Goal: Answer question/provide support: Share knowledge or assist other users

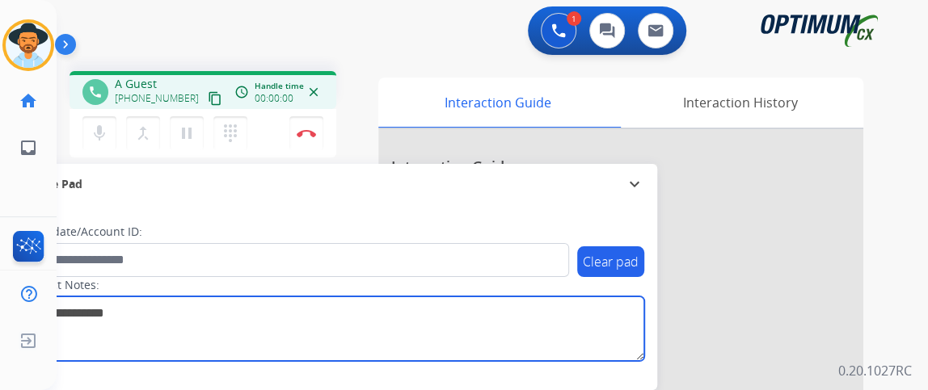
click at [533, 315] on textarea at bounding box center [332, 329] width 624 height 65
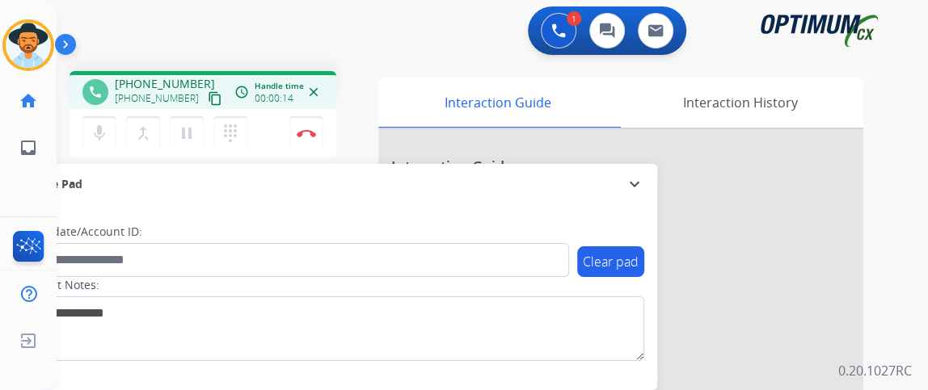
click at [205, 95] on button "content_copy" at bounding box center [214, 98] width 19 height 19
click at [322, 131] on button "Disconnect" at bounding box center [306, 133] width 34 height 34
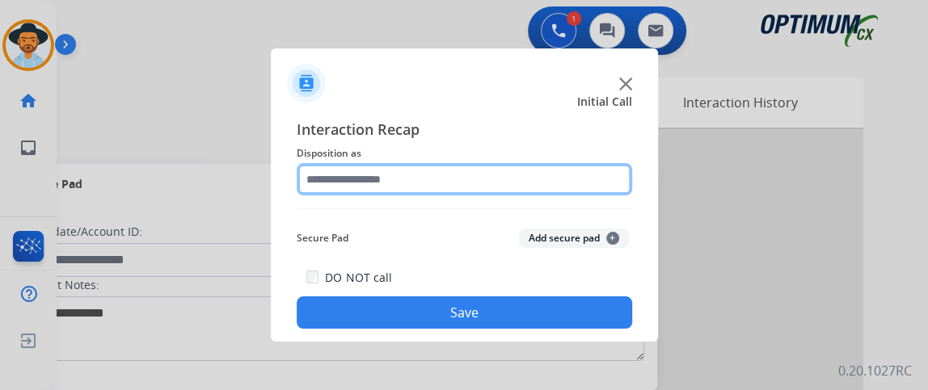
click at [528, 166] on input "text" at bounding box center [464, 179] width 335 height 32
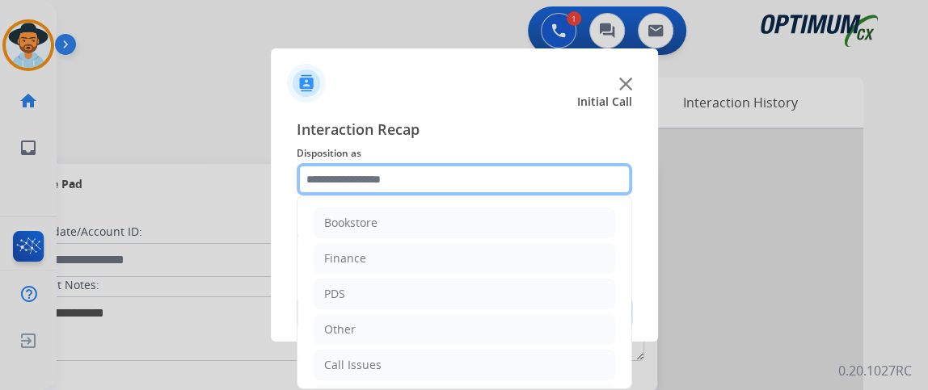
scroll to position [106, 0]
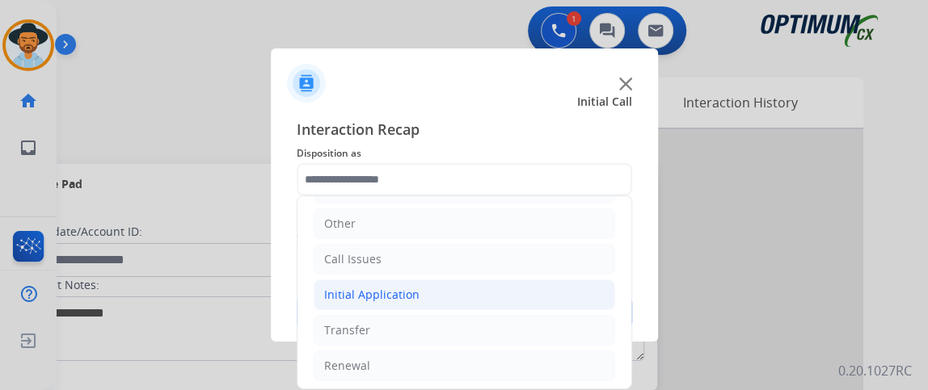
click at [501, 294] on li "Initial Application" at bounding box center [464, 295] width 301 height 31
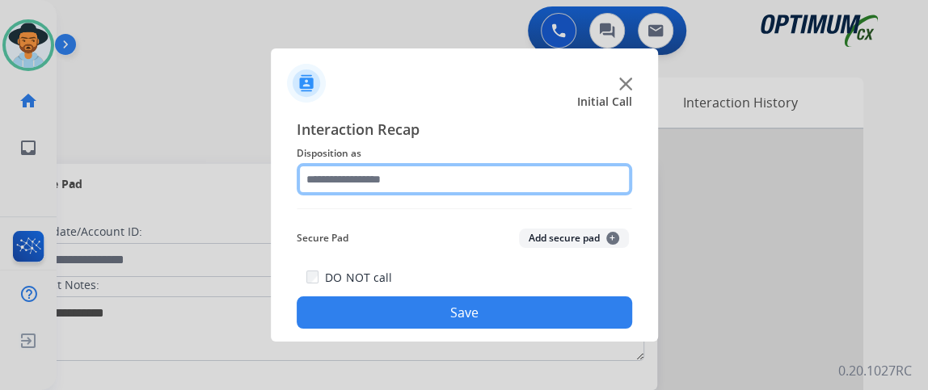
click at [372, 171] on input "text" at bounding box center [464, 179] width 335 height 32
click at [389, 175] on input "text" at bounding box center [464, 179] width 335 height 32
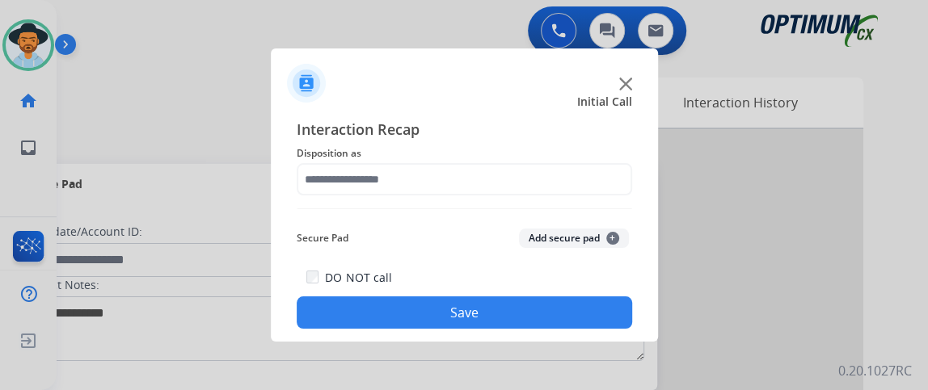
click at [510, 101] on div "Initial Call" at bounding box center [451, 102] width 387 height 16
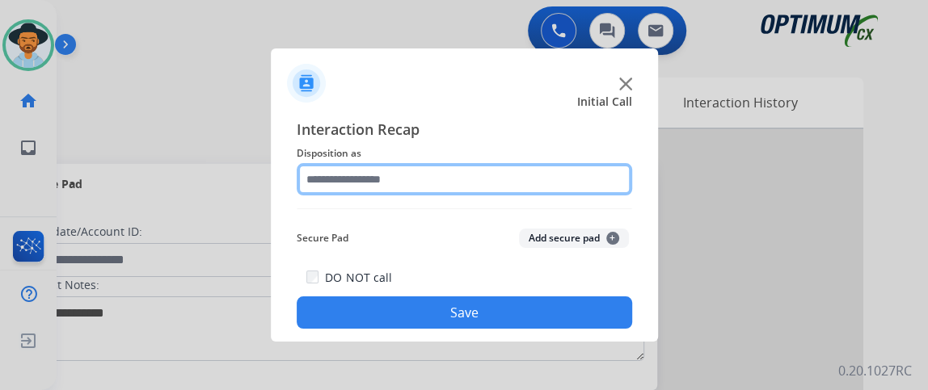
click at [543, 187] on input "text" at bounding box center [464, 179] width 335 height 32
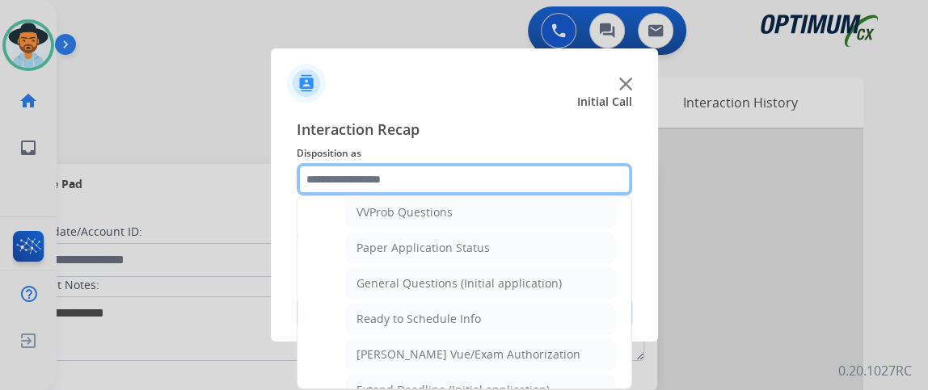
scroll to position [869, 0]
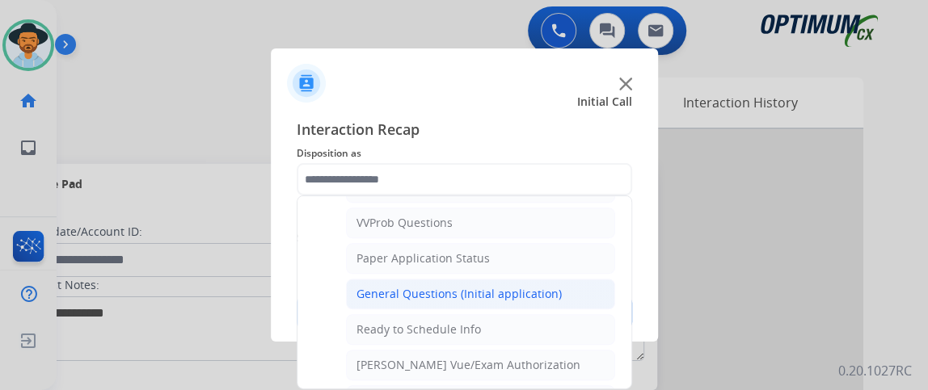
click at [559, 289] on li "General Questions (Initial application)" at bounding box center [480, 294] width 269 height 31
type input "**********"
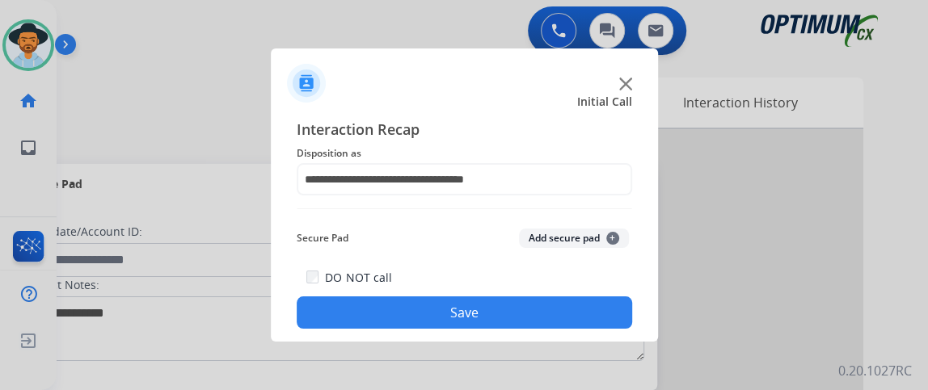
click at [559, 307] on button "Save" at bounding box center [464, 313] width 335 height 32
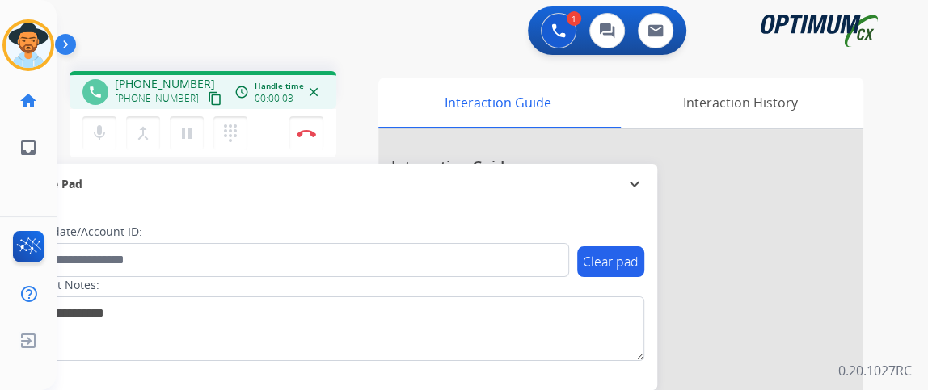
click at [208, 98] on mat-icon "content_copy" at bounding box center [215, 98] width 15 height 15
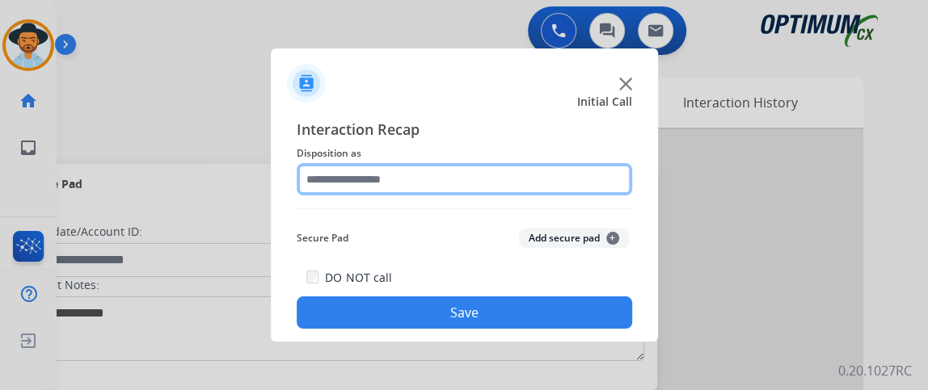
click at [401, 186] on input "text" at bounding box center [464, 179] width 335 height 32
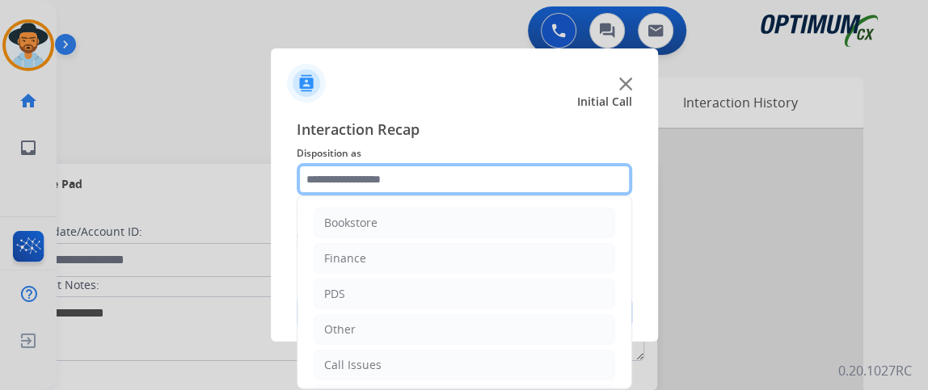
scroll to position [106, 0]
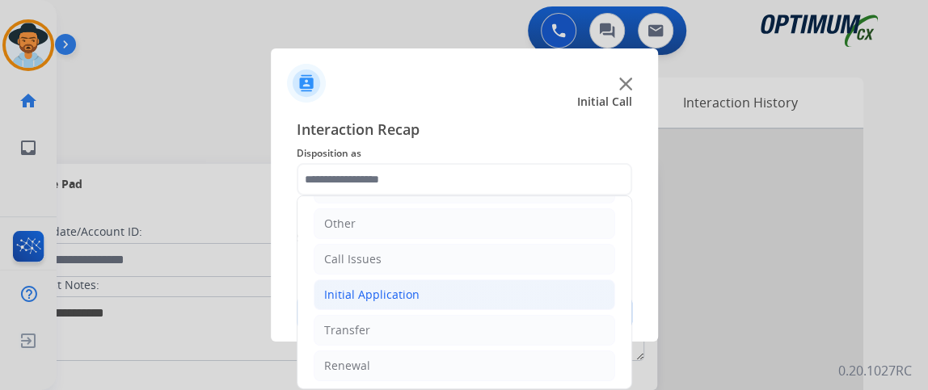
click at [489, 290] on li "Initial Application" at bounding box center [464, 295] width 301 height 31
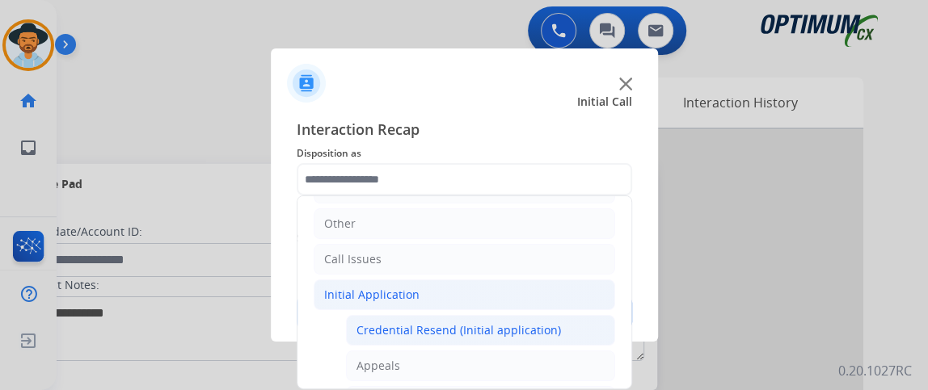
click at [498, 316] on li "Credential Resend (Initial application)" at bounding box center [480, 330] width 269 height 31
type input "**********"
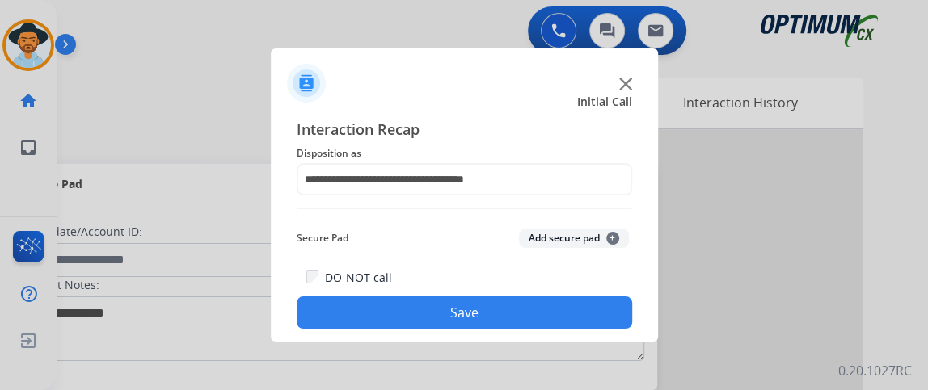
click at [498, 316] on button "Save" at bounding box center [464, 313] width 335 height 32
